Goal: Task Accomplishment & Management: Manage account settings

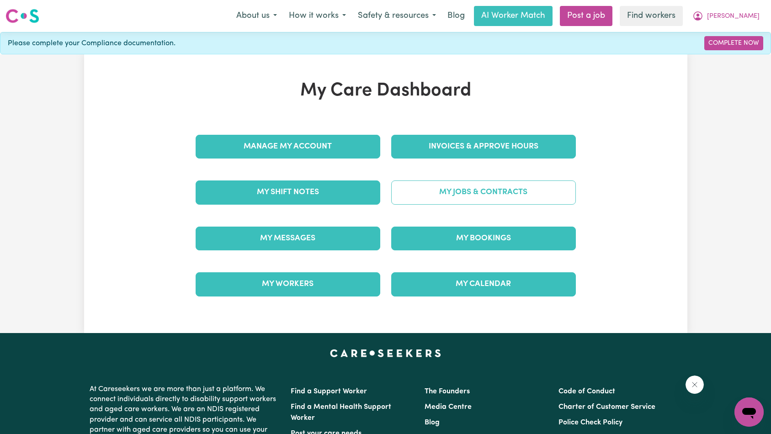
click at [536, 193] on link "My Jobs & Contracts" at bounding box center [483, 193] width 185 height 24
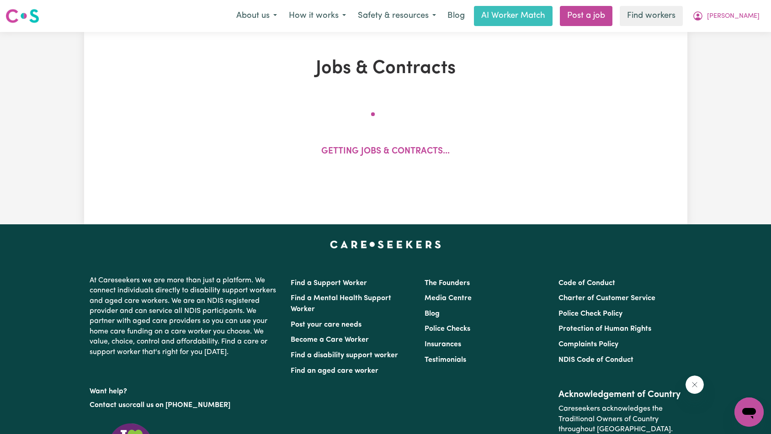
click at [702, 387] on button "Close message from company" at bounding box center [694, 385] width 18 height 18
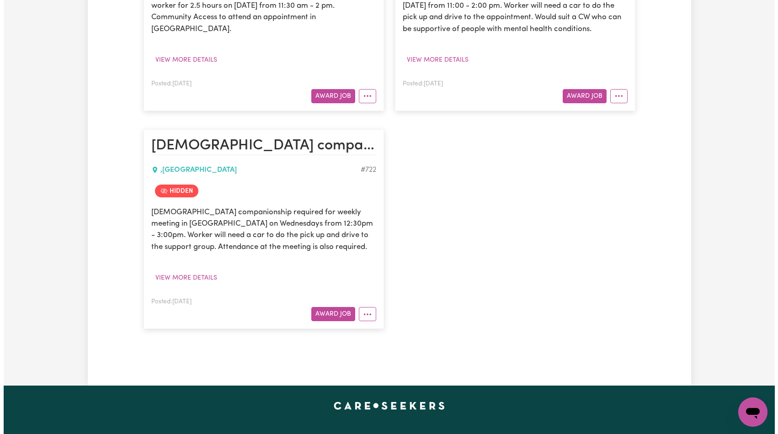
scroll to position [88, 0]
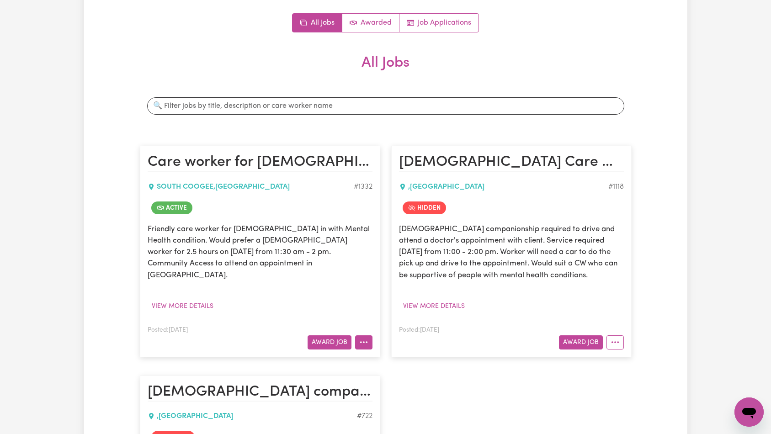
click at [368, 336] on button "More options" at bounding box center [363, 343] width 17 height 14
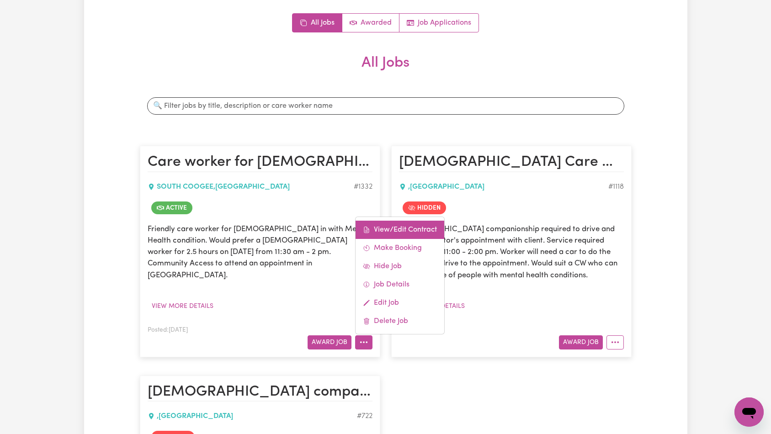
click at [396, 221] on link "View/Edit Contract" at bounding box center [400, 230] width 89 height 18
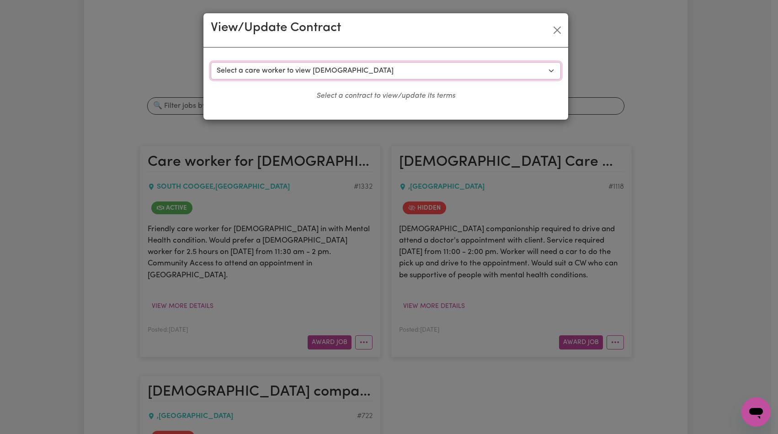
click at [391, 72] on select "Select a care worker to view [DEMOGRAPHIC_DATA] #757 - [PERSON_NAME] (contract …" at bounding box center [386, 70] width 350 height 17
click at [561, 28] on button "Close" at bounding box center [557, 30] width 15 height 15
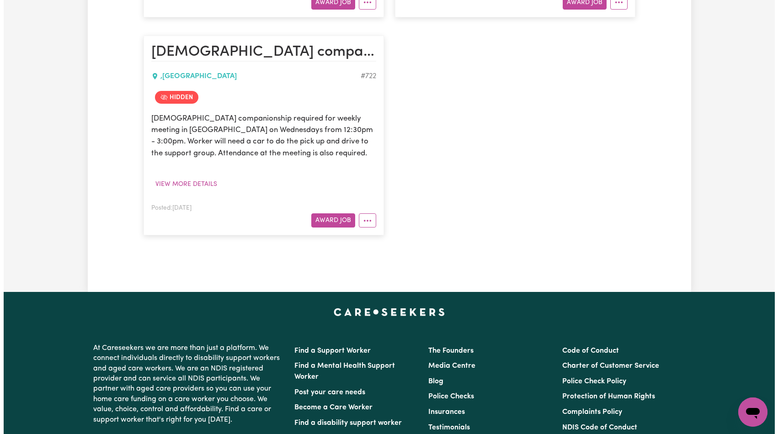
scroll to position [318, 0]
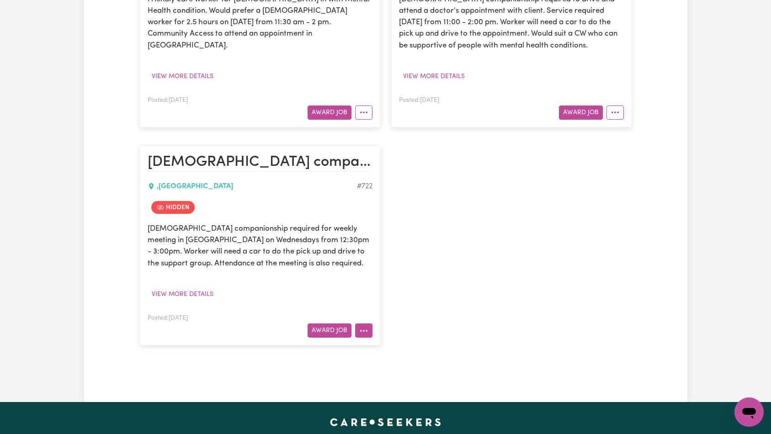
click at [367, 332] on button "More options" at bounding box center [363, 331] width 17 height 14
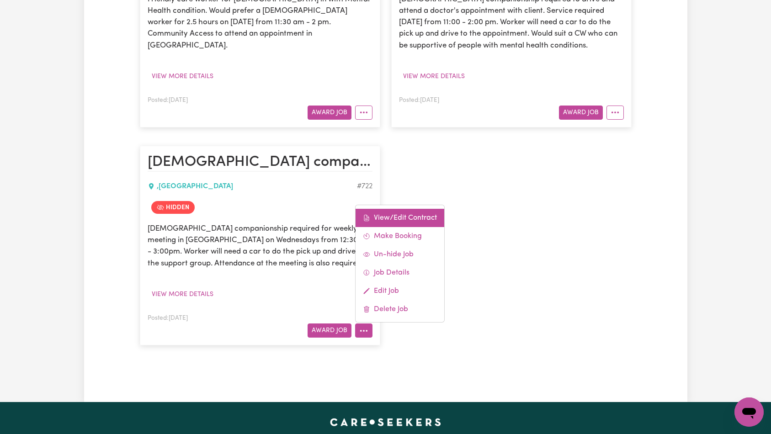
click at [397, 213] on link "View/Edit Contract" at bounding box center [400, 218] width 89 height 18
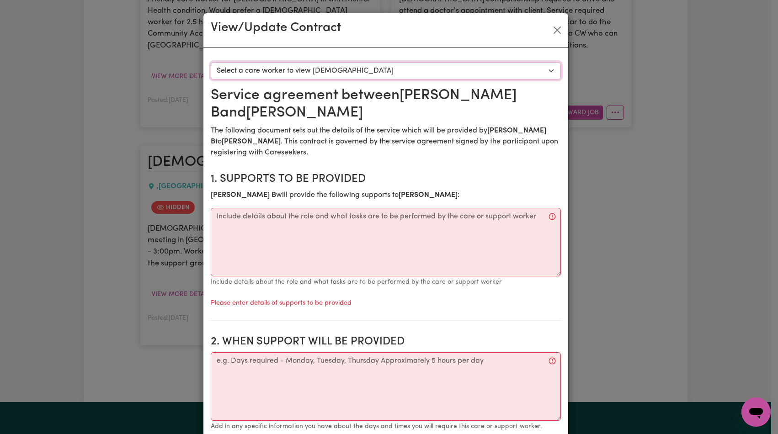
click at [381, 69] on select "Select a care worker to view [DEMOGRAPHIC_DATA] #63 - [PERSON_NAME] (contract t…" at bounding box center [386, 70] width 350 height 17
click at [556, 29] on button "Close" at bounding box center [557, 30] width 15 height 15
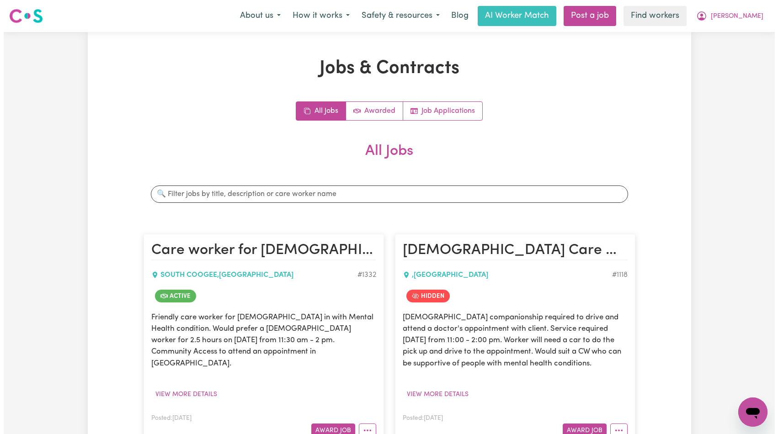
scroll to position [187, 0]
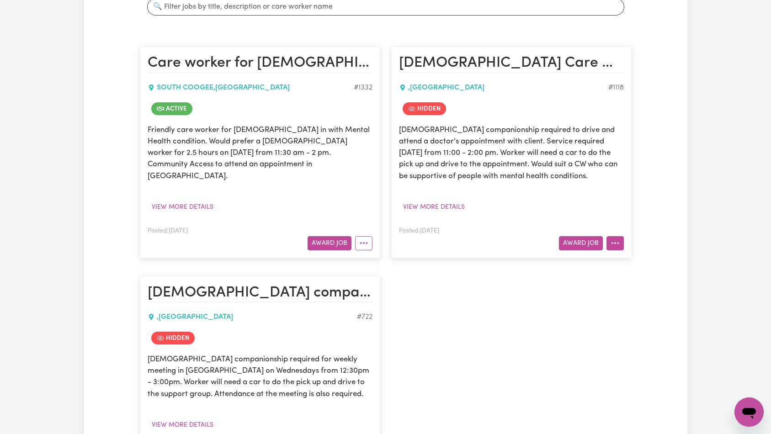
click at [620, 250] on article "[DEMOGRAPHIC_DATA] Care Worker for [DEMOGRAPHIC_DATA] with Mental Health condit…" at bounding box center [511, 152] width 241 height 211
click at [618, 247] on icon "More options" at bounding box center [615, 243] width 9 height 9
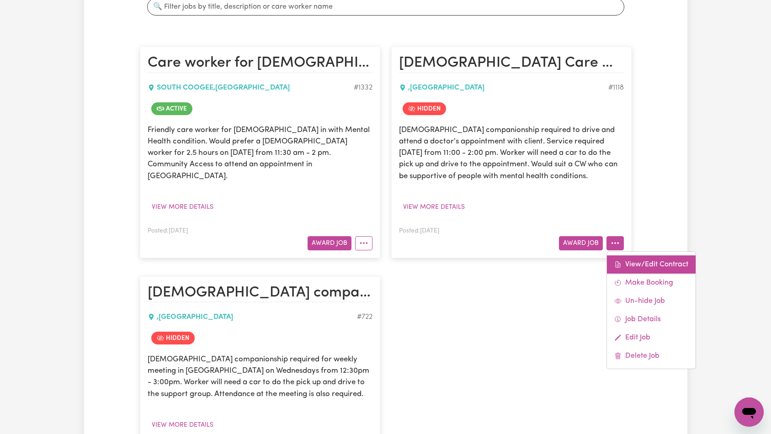
click at [627, 265] on link "View/Edit Contract" at bounding box center [651, 265] width 89 height 18
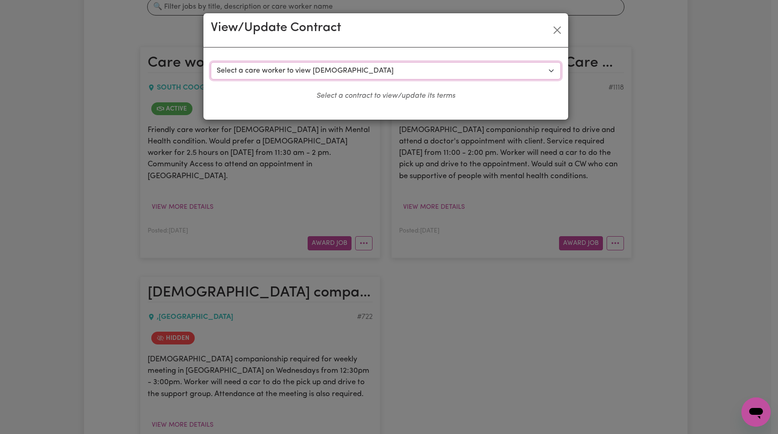
click at [382, 65] on select "Select a care worker to view [DEMOGRAPHIC_DATA] #529 - [PERSON_NAME] (contract …" at bounding box center [386, 70] width 350 height 17
click at [551, 27] on button "Close" at bounding box center [557, 30] width 15 height 15
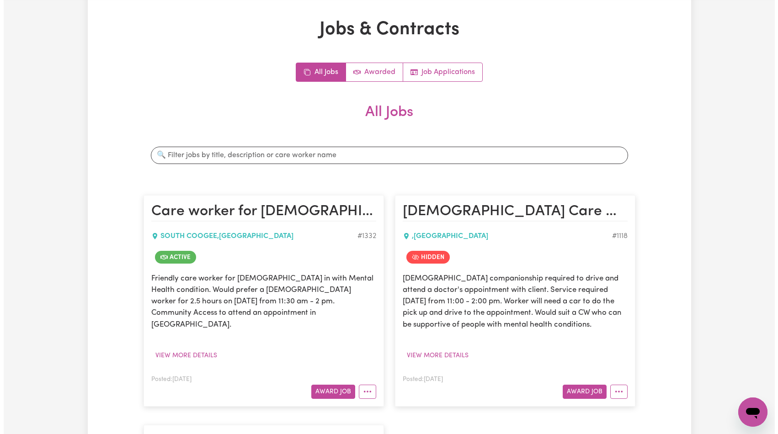
scroll to position [274, 0]
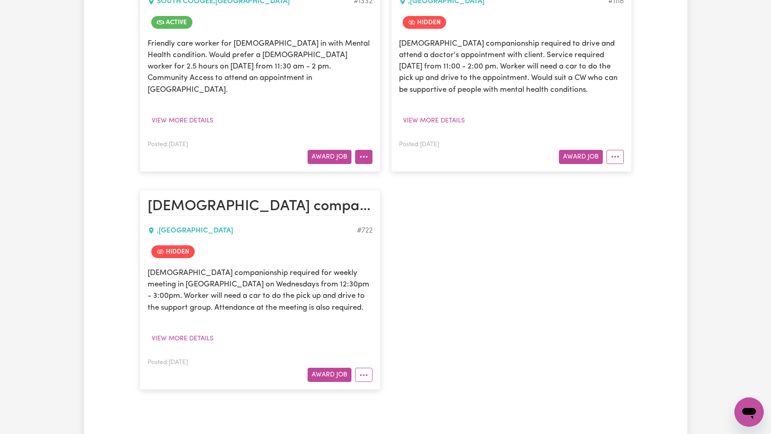
click at [364, 152] on icon "More options" at bounding box center [363, 156] width 9 height 9
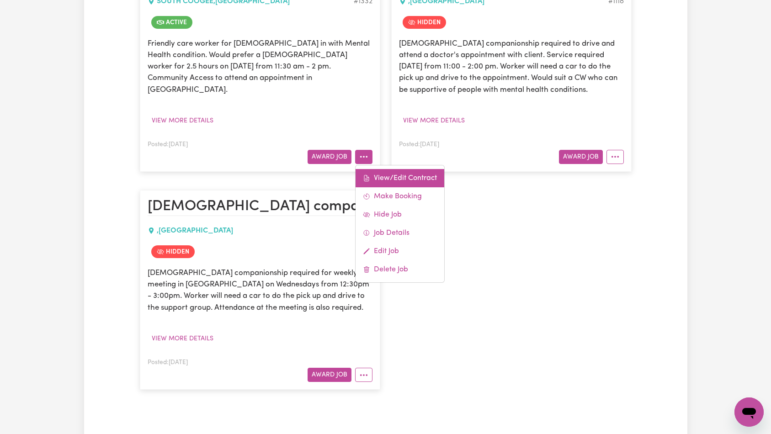
click at [378, 169] on link "View/Edit Contract" at bounding box center [400, 178] width 89 height 18
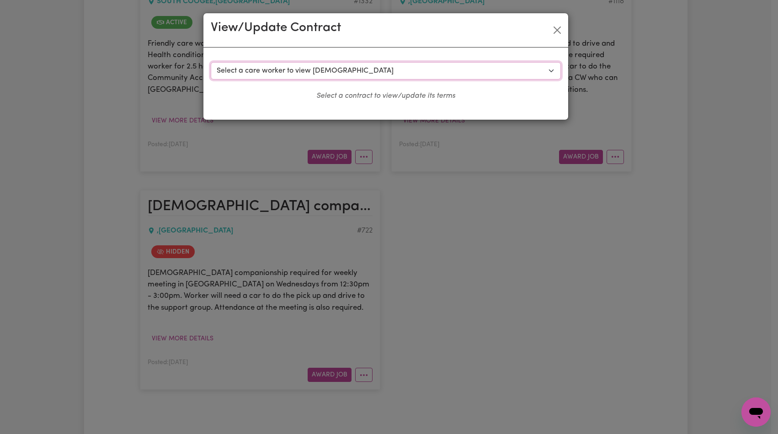
click at [420, 63] on select "Select a care worker to view [DEMOGRAPHIC_DATA] #757 - [PERSON_NAME] (contract …" at bounding box center [386, 70] width 350 height 17
select select "799"
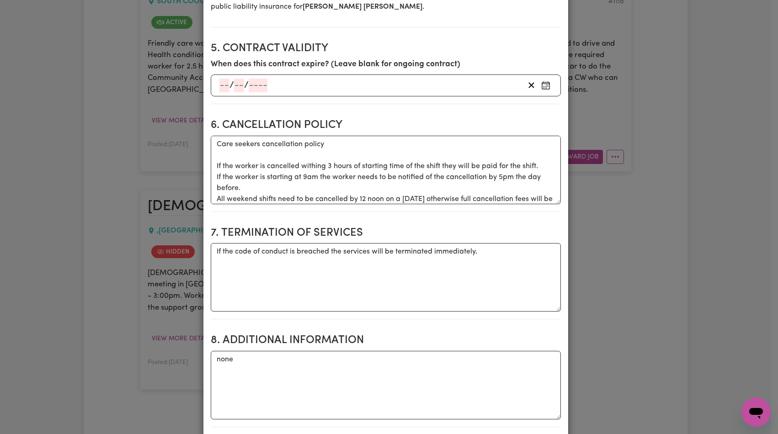
scroll to position [351, 0]
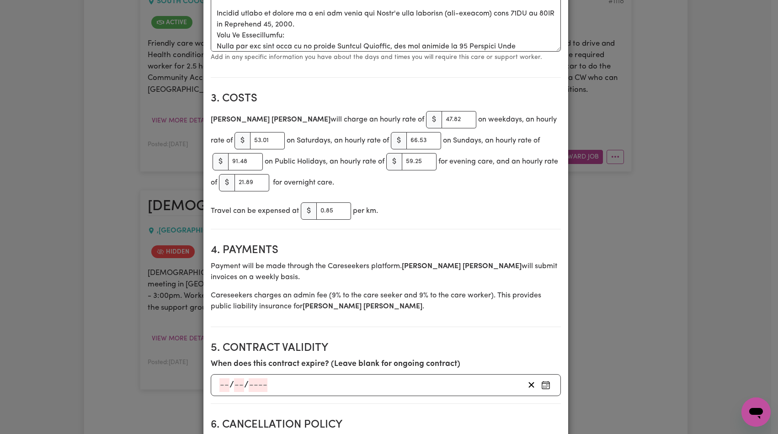
click at [477, 135] on div "[PERSON_NAME] will charge an hourly rate of $ 47.82 on weekdays, an hourly rate…" at bounding box center [386, 151] width 350 height 84
type input "48.82"
click at [442, 118] on input "48.82" at bounding box center [459, 119] width 35 height 17
click at [442, 121] on input "48.82" at bounding box center [459, 119] width 35 height 17
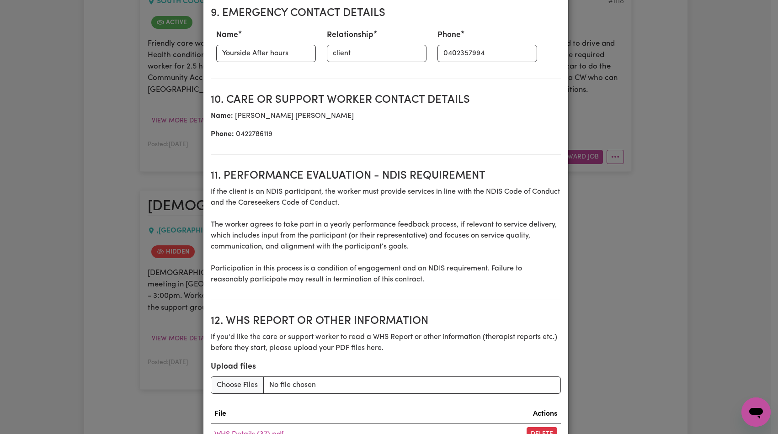
scroll to position [1200, 0]
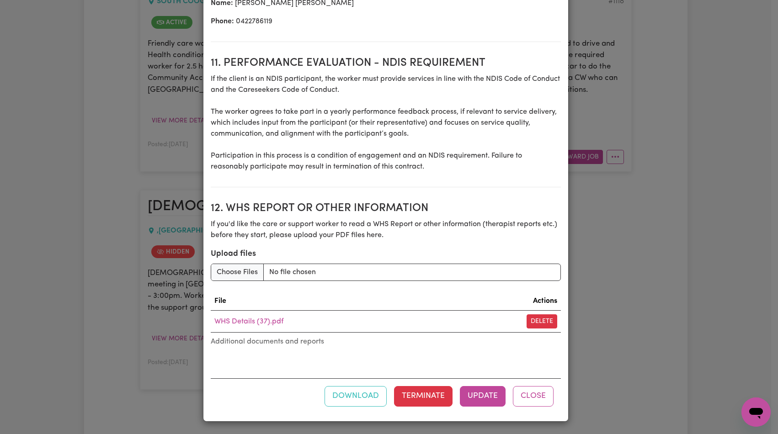
click at [536, 401] on button "Close" at bounding box center [533, 396] width 41 height 20
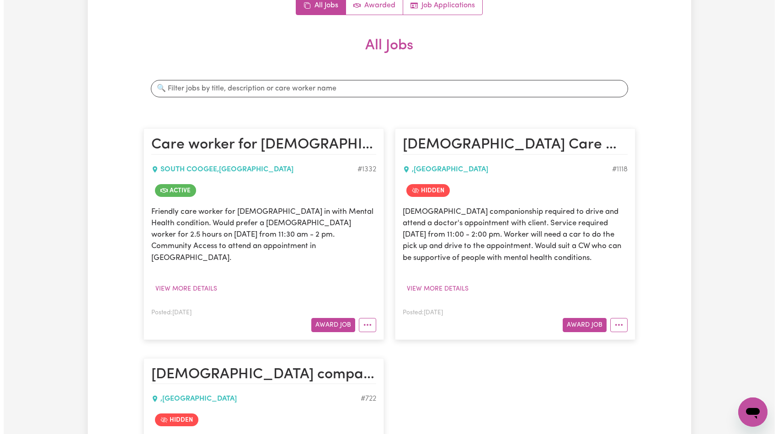
scroll to position [200, 0]
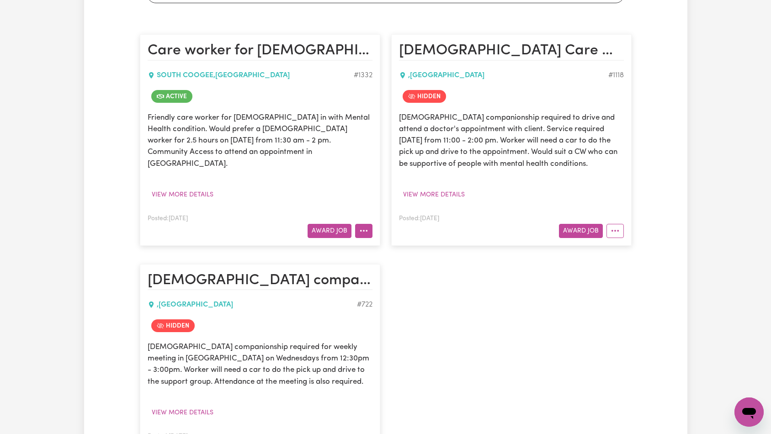
click at [359, 226] on icon "More options" at bounding box center [363, 230] width 9 height 9
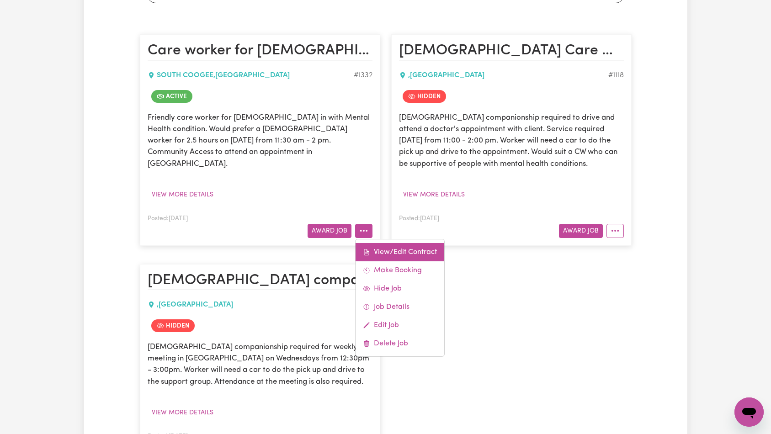
click at [380, 243] on link "View/Edit Contract" at bounding box center [400, 252] width 89 height 18
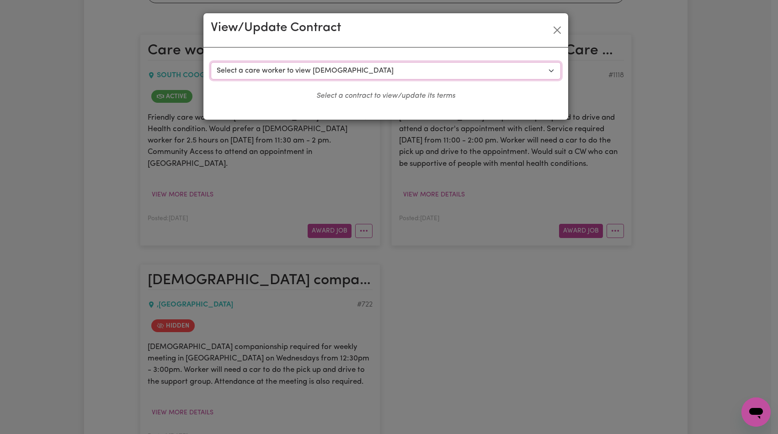
click at [396, 70] on select "Select a care worker to view [DEMOGRAPHIC_DATA] #757 - [PERSON_NAME] (contract …" at bounding box center [386, 70] width 350 height 17
select select "799"
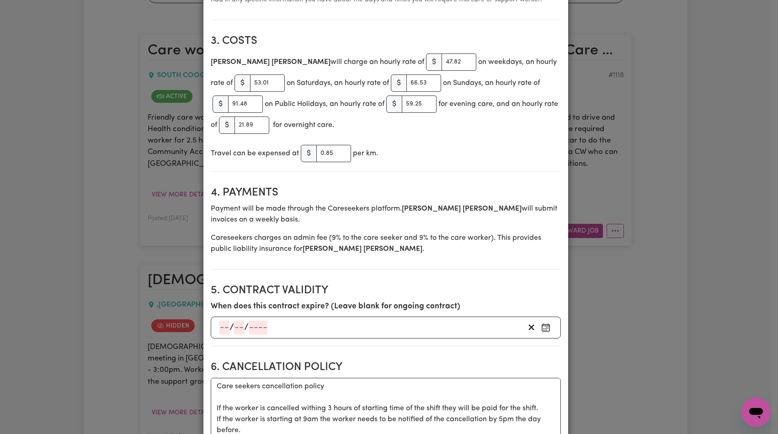
scroll to position [362, 0]
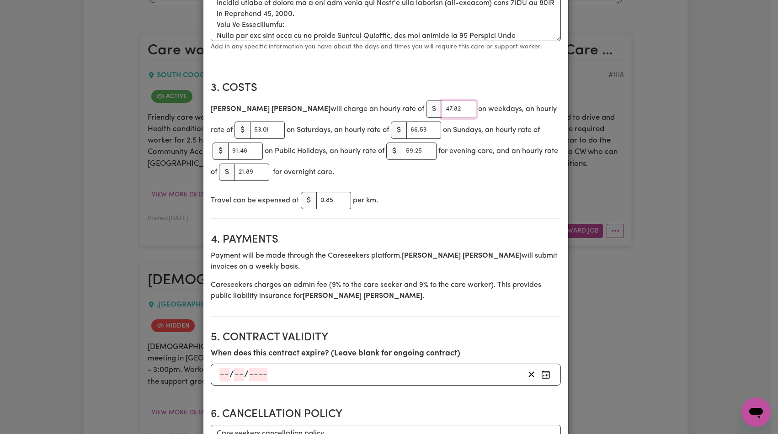
click at [442, 108] on input "47.82" at bounding box center [459, 109] width 35 height 17
type input "48.82"
click at [442, 106] on input "48.82" at bounding box center [459, 109] width 35 height 17
click at [505, 96] on section "3. Costs [PERSON_NAME] will charge an hourly rate of $ 48.82 on weekdays, an ho…" at bounding box center [386, 147] width 350 height 145
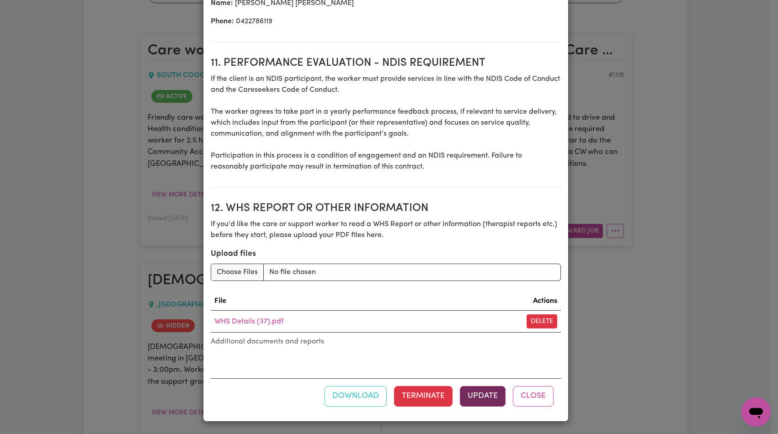
click at [478, 405] on button "Update" at bounding box center [483, 396] width 46 height 20
click at [530, 395] on button "Close" at bounding box center [533, 396] width 41 height 20
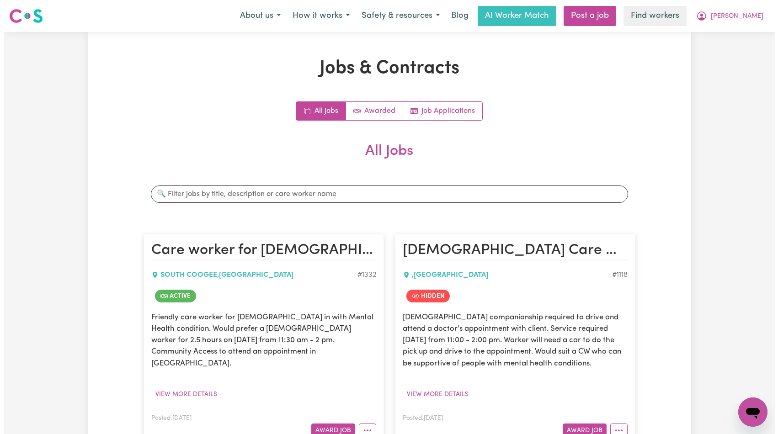
scroll to position [153, 0]
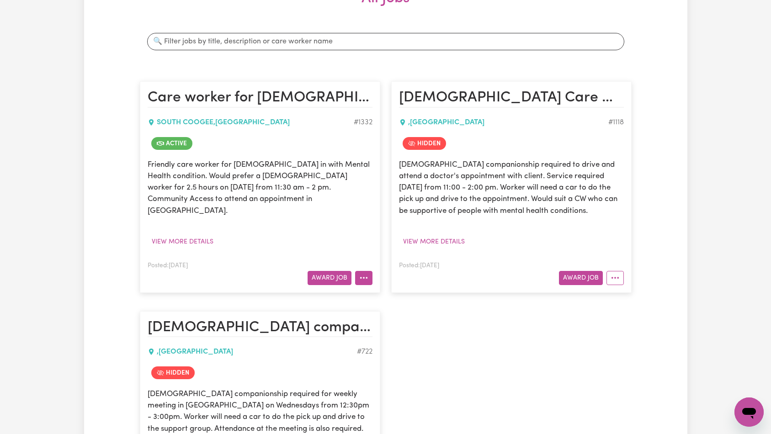
click at [361, 273] on icon "More options" at bounding box center [363, 277] width 9 height 9
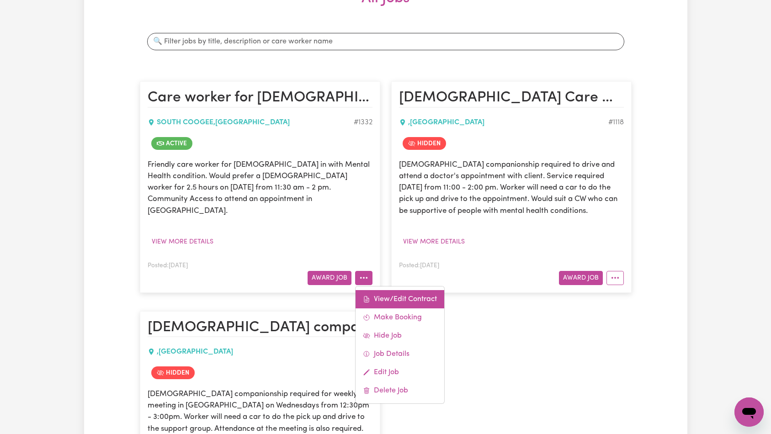
click at [388, 290] on link "View/Edit Contract" at bounding box center [400, 299] width 89 height 18
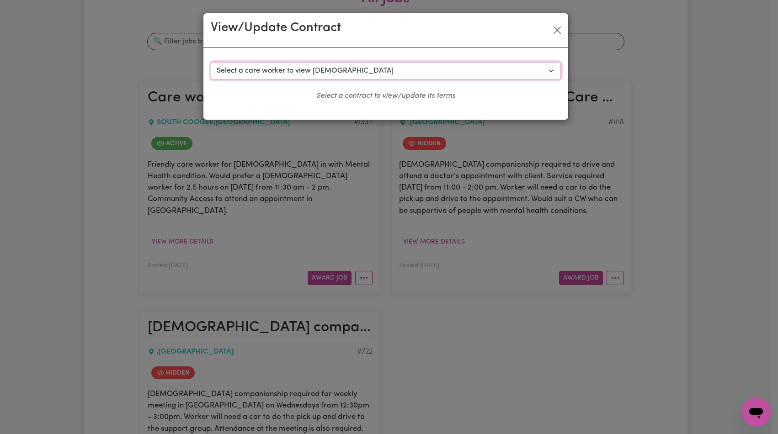
click at [382, 69] on select "Select a care worker to view [DEMOGRAPHIC_DATA] #757 - [PERSON_NAME] (contract …" at bounding box center [386, 70] width 350 height 17
select select "799"
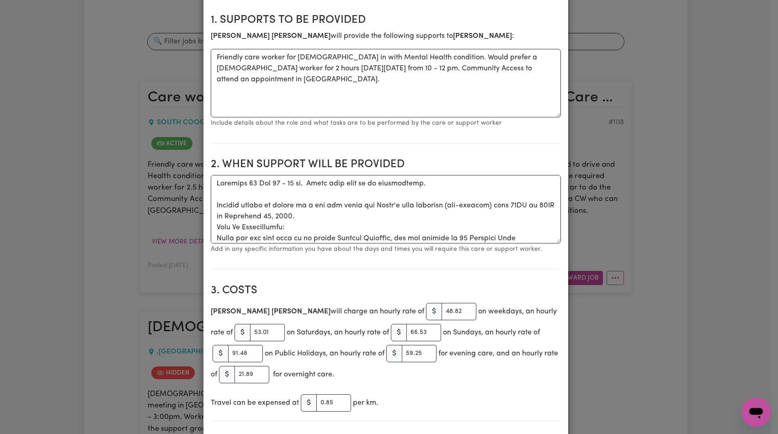
scroll to position [224, 0]
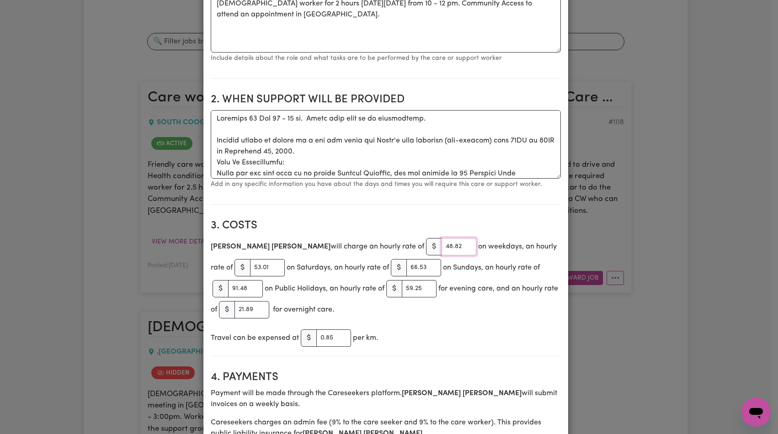
click at [442, 246] on input "48.82" at bounding box center [459, 246] width 35 height 17
paste input "7"
type input "47.82"
click at [495, 214] on section "3. Costs [PERSON_NAME] will charge an hourly rate of $ 47.82 on weekdays, an ho…" at bounding box center [386, 284] width 350 height 145
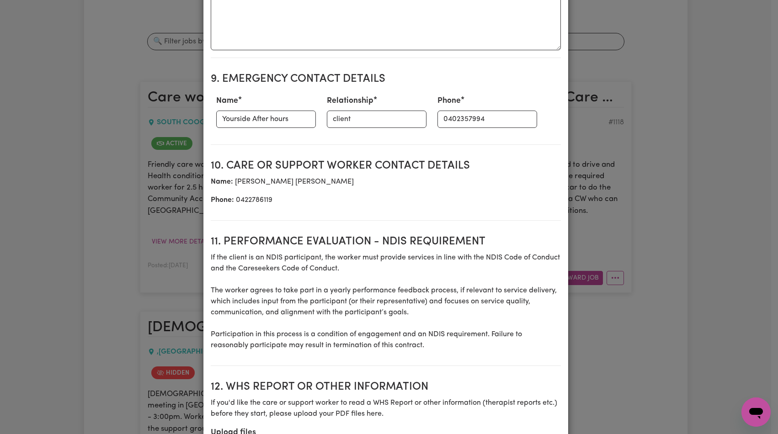
scroll to position [1200, 0]
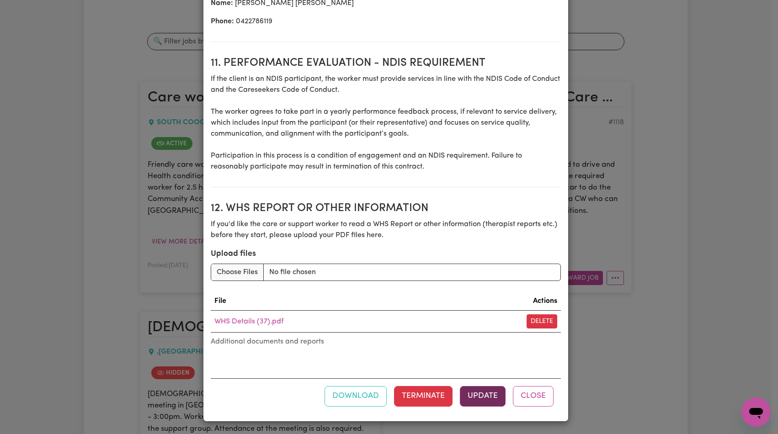
click at [475, 392] on button "Update" at bounding box center [483, 396] width 46 height 20
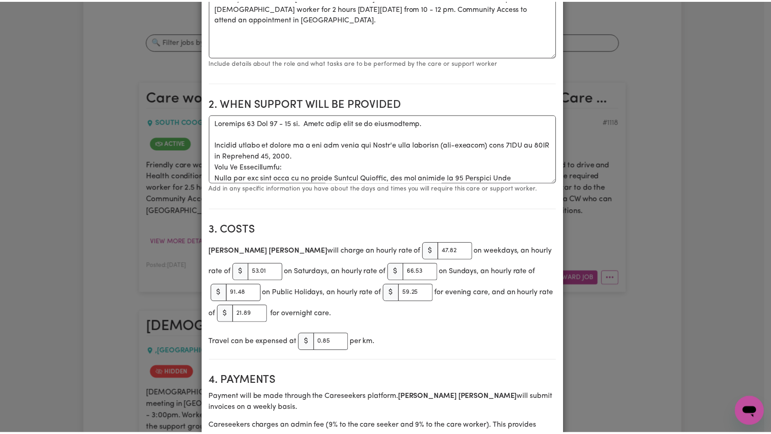
scroll to position [0, 0]
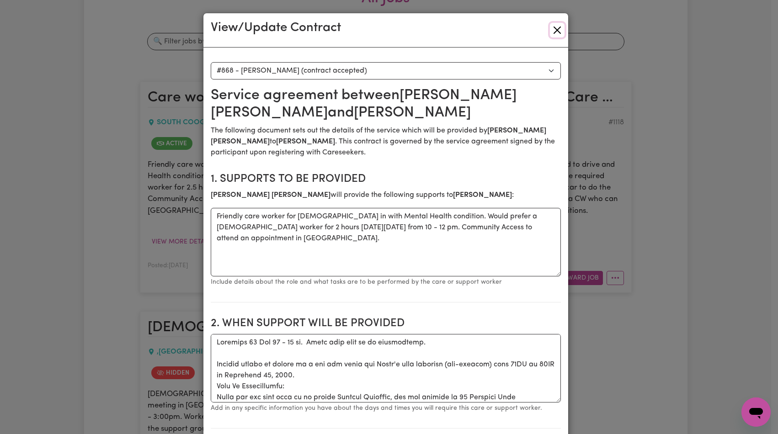
drag, startPoint x: 552, startPoint y: 35, endPoint x: 562, endPoint y: 36, distance: 10.1
click at [552, 35] on button "Close" at bounding box center [557, 30] width 15 height 15
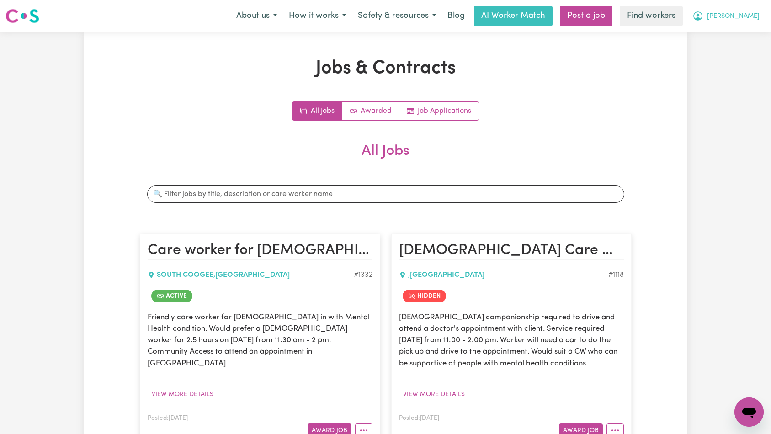
click at [758, 17] on span "[PERSON_NAME]" at bounding box center [733, 16] width 53 height 10
click at [743, 29] on link "My Dashboard" at bounding box center [729, 35] width 72 height 17
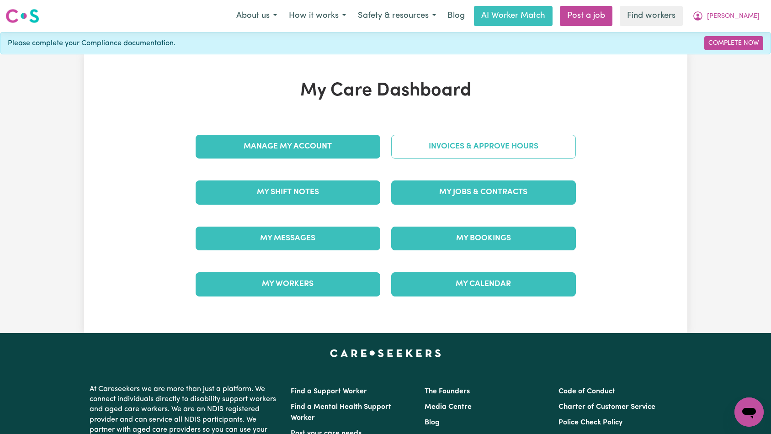
click at [512, 152] on link "Invoices & Approve Hours" at bounding box center [483, 147] width 185 height 24
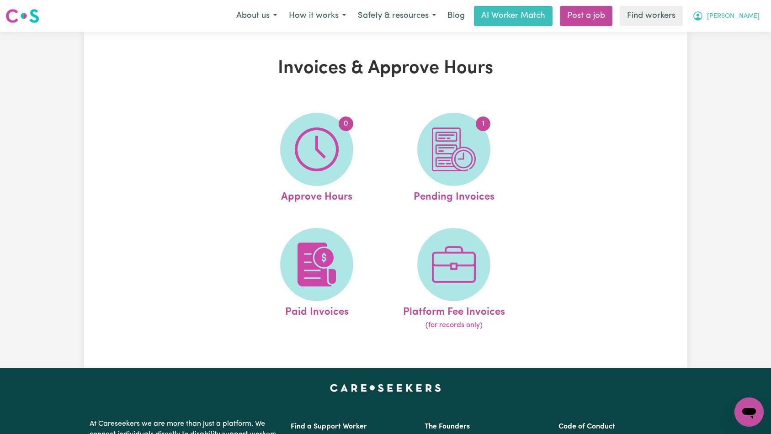
click at [746, 20] on span "[PERSON_NAME]" at bounding box center [733, 16] width 53 height 10
click at [738, 34] on link "My Dashboard" at bounding box center [729, 35] width 72 height 17
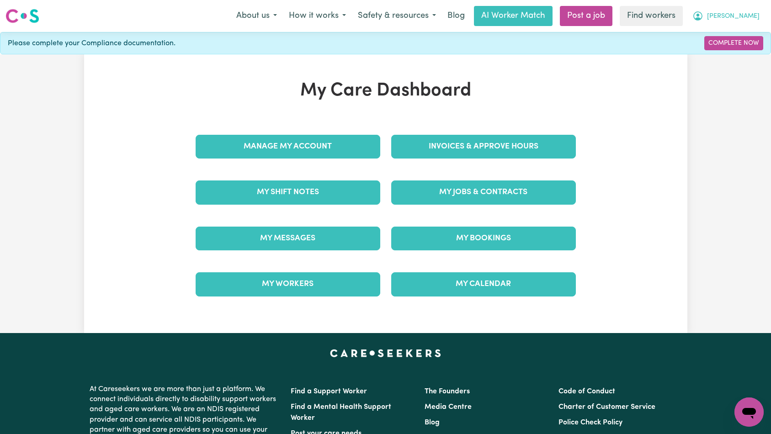
click at [750, 13] on span "[PERSON_NAME]" at bounding box center [733, 16] width 53 height 10
click at [731, 54] on link "Logout" at bounding box center [729, 52] width 72 height 17
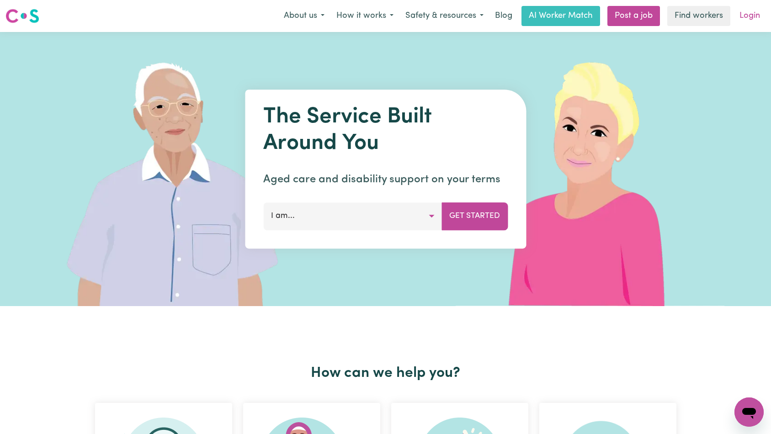
click at [751, 15] on link "Login" at bounding box center [750, 16] width 32 height 20
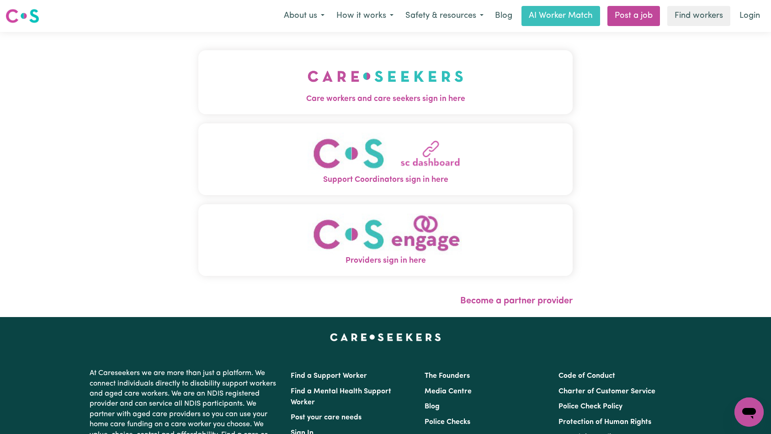
click at [245, 84] on button "Care workers and care seekers sign in here" at bounding box center [385, 82] width 375 height 64
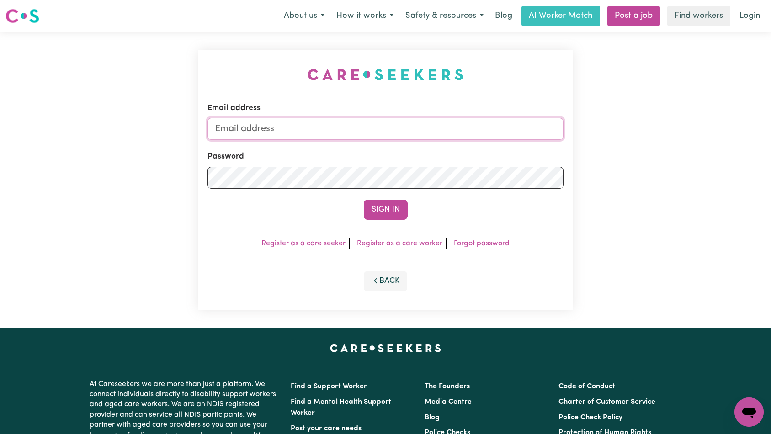
click at [394, 126] on input "Email address" at bounding box center [386, 129] width 357 height 22
type input "superuser~[EMAIL_ADDRESS][DOMAIN_NAME]"
click at [383, 207] on button "Sign In" at bounding box center [386, 210] width 44 height 20
